Goal: Task Accomplishment & Management: Manage account settings

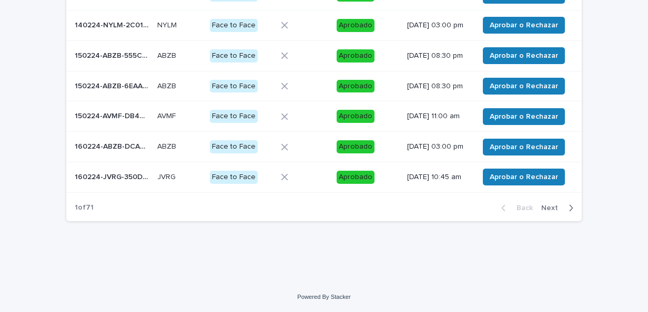
scroll to position [252, 0]
click at [550, 212] on span "Next" at bounding box center [552, 207] width 23 height 7
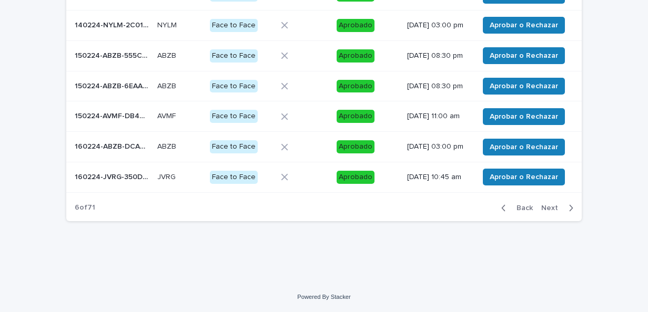
click at [550, 212] on span "Next" at bounding box center [552, 207] width 23 height 7
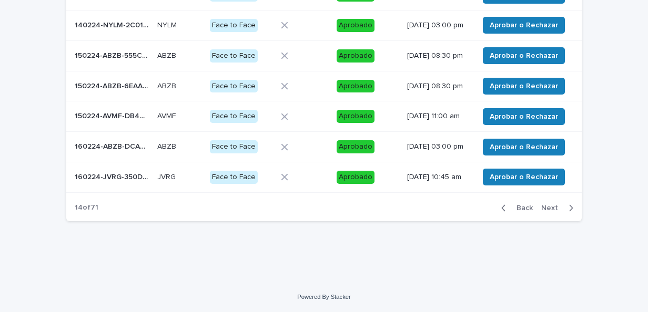
click at [550, 212] on span "Next" at bounding box center [552, 207] width 23 height 7
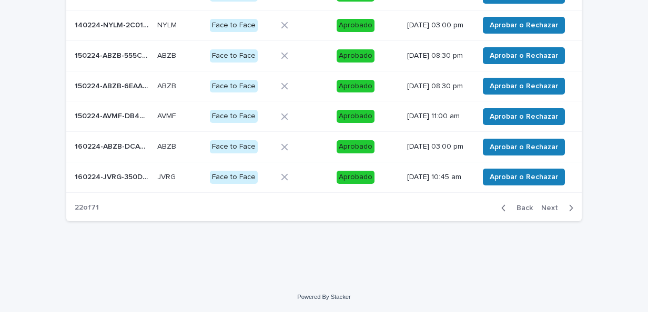
click at [550, 212] on span "Next" at bounding box center [552, 207] width 23 height 7
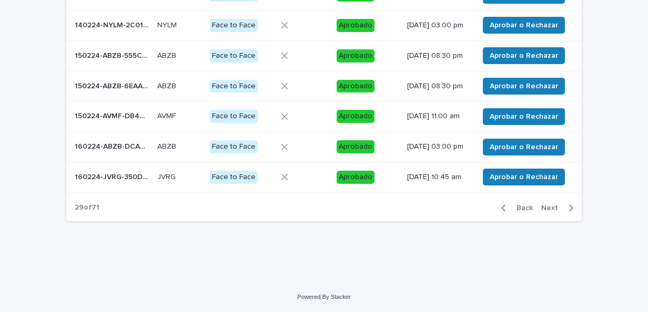
click at [550, 212] on span "Next" at bounding box center [552, 207] width 23 height 7
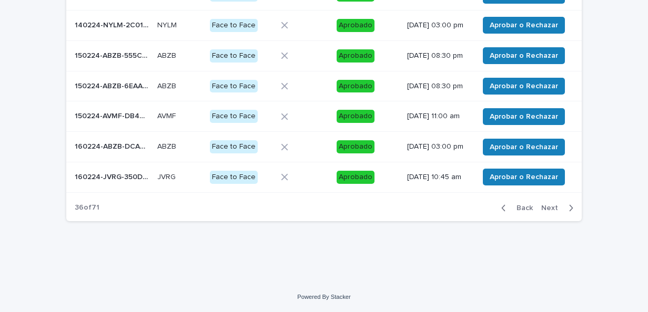
click at [550, 212] on span "Next" at bounding box center [552, 207] width 23 height 7
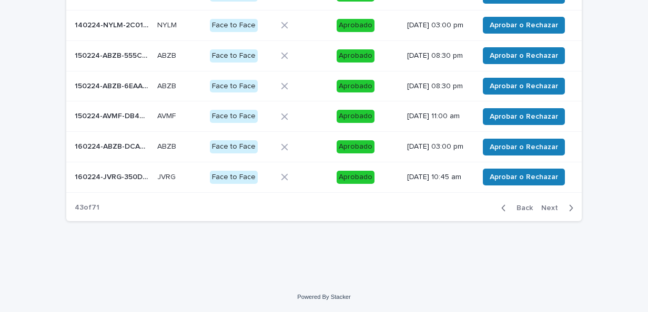
click at [550, 212] on span "Next" at bounding box center [552, 207] width 23 height 7
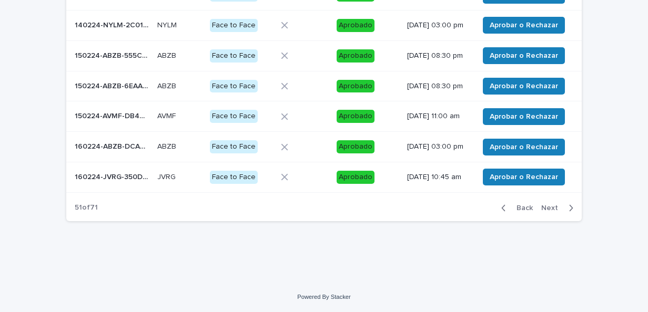
click at [550, 212] on span "Next" at bounding box center [552, 207] width 23 height 7
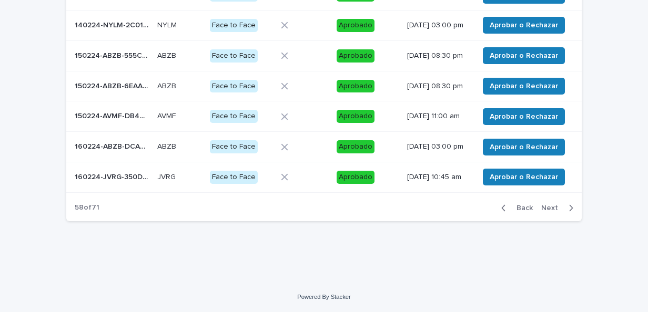
click at [550, 212] on span "Next" at bounding box center [552, 207] width 23 height 7
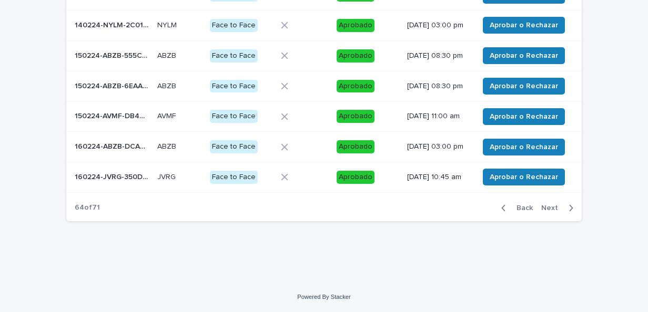
click at [550, 212] on span "Next" at bounding box center [552, 207] width 23 height 7
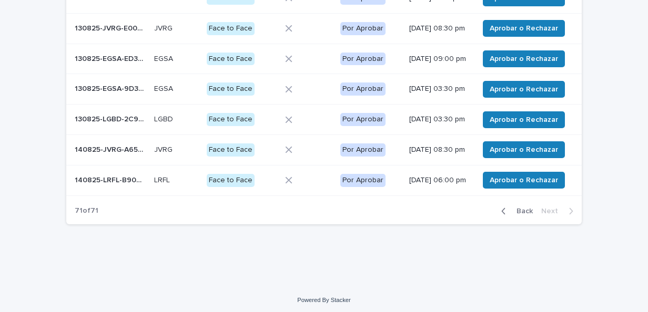
scroll to position [261, 0]
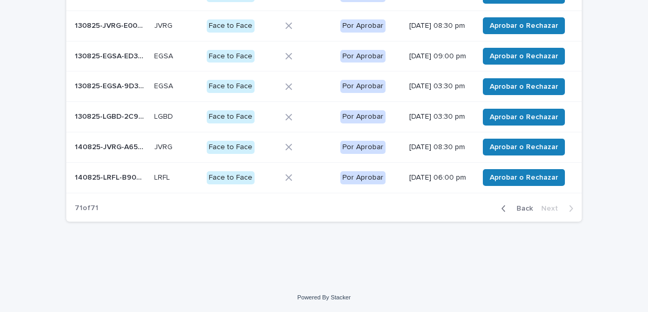
click at [519, 212] on span "Back" at bounding box center [521, 208] width 23 height 7
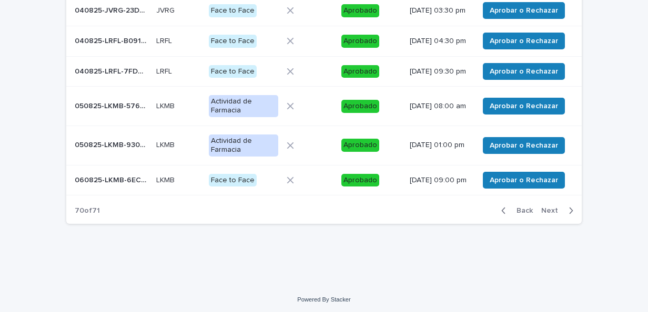
scroll to position [263, 0]
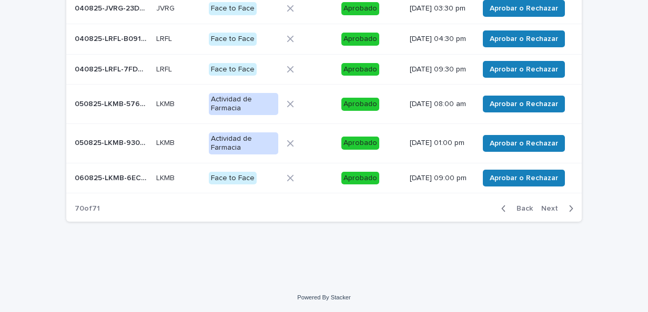
click at [543, 212] on span "Next" at bounding box center [552, 208] width 23 height 7
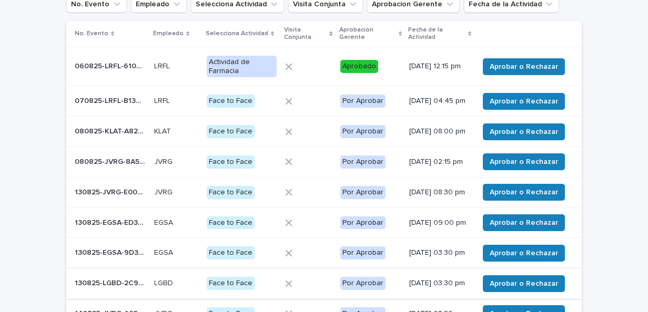
scroll to position [88, 0]
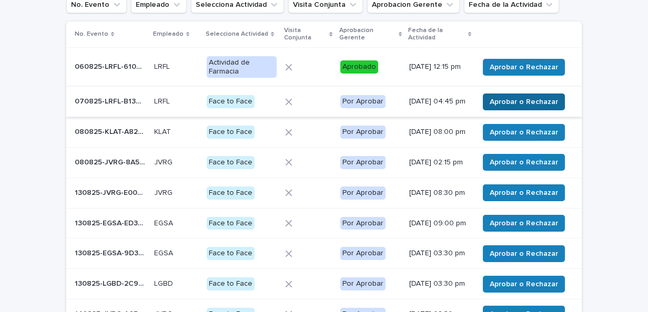
click at [510, 102] on span "Aprobar o Rechazar" at bounding box center [523, 102] width 68 height 11
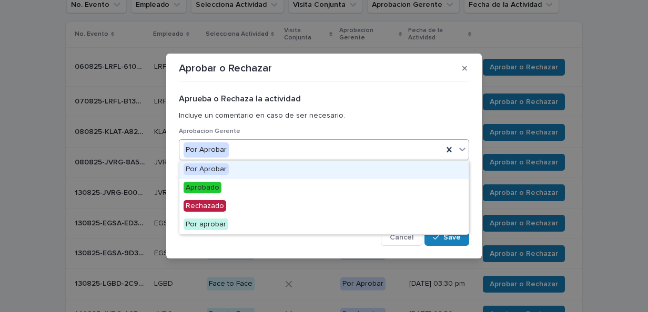
click at [364, 152] on div "Por Aprobar" at bounding box center [310, 149] width 263 height 17
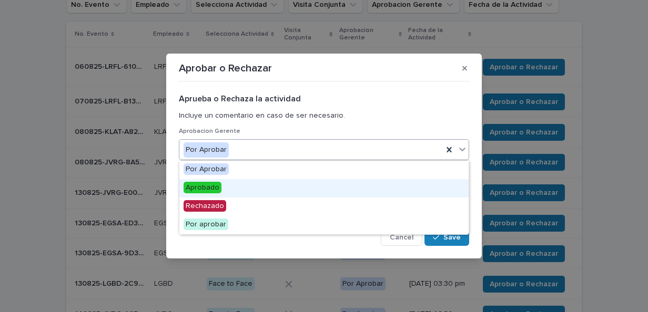
click at [344, 191] on div "Aprobado" at bounding box center [323, 188] width 289 height 18
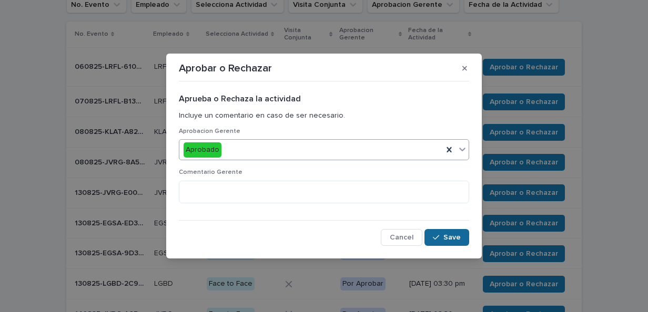
click at [442, 237] on div "button" at bounding box center [438, 237] width 11 height 7
